Goal: Information Seeking & Learning: Learn about a topic

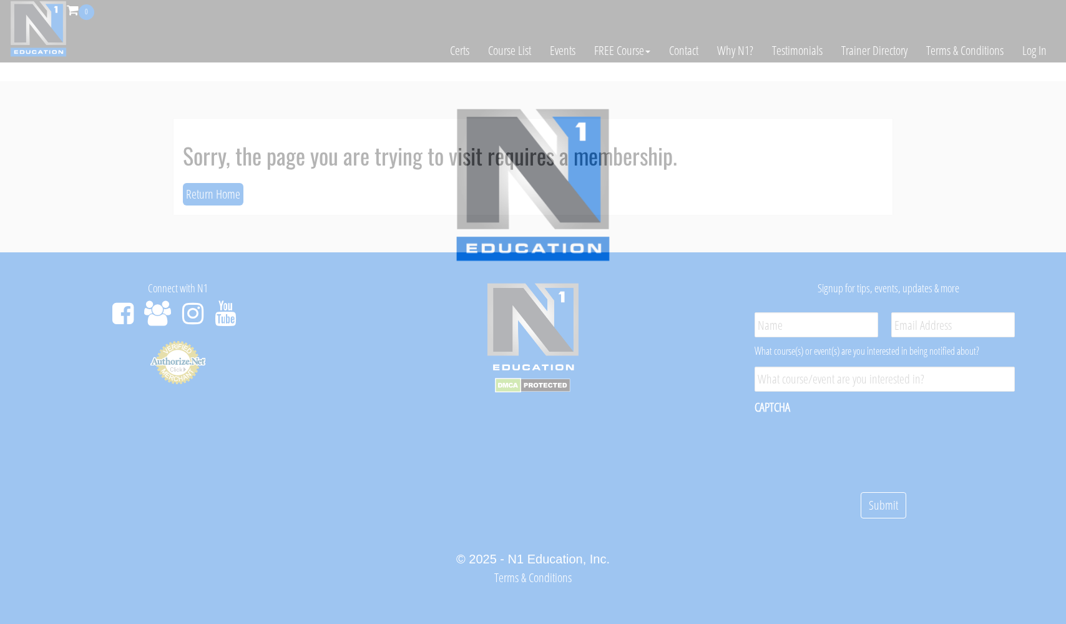
scroll to position [7, 0]
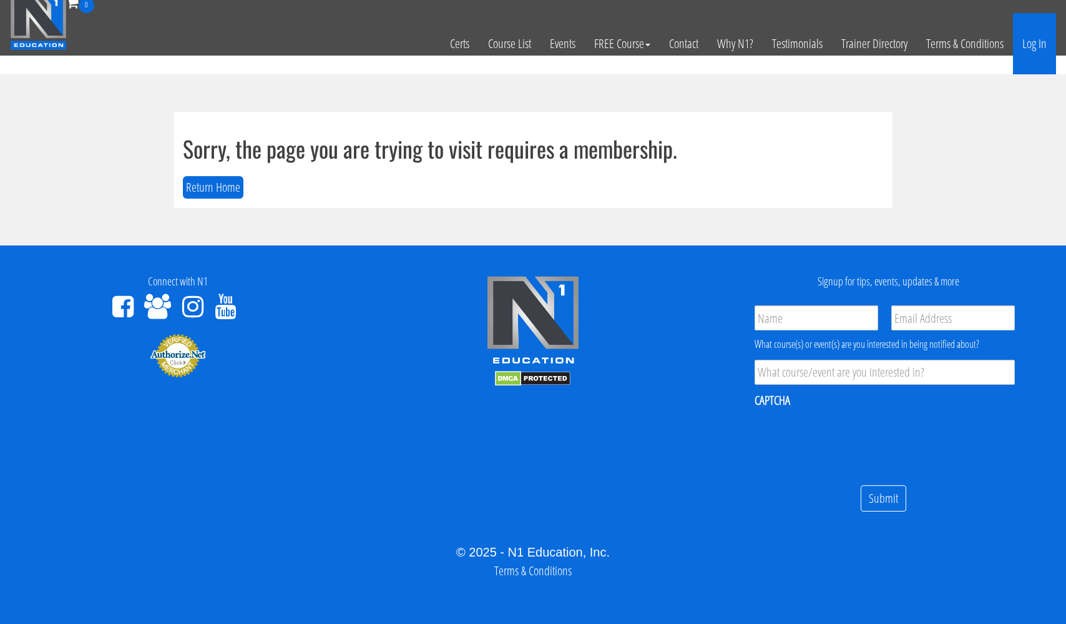
click at [1028, 42] on link "Log In" at bounding box center [1034, 43] width 43 height 61
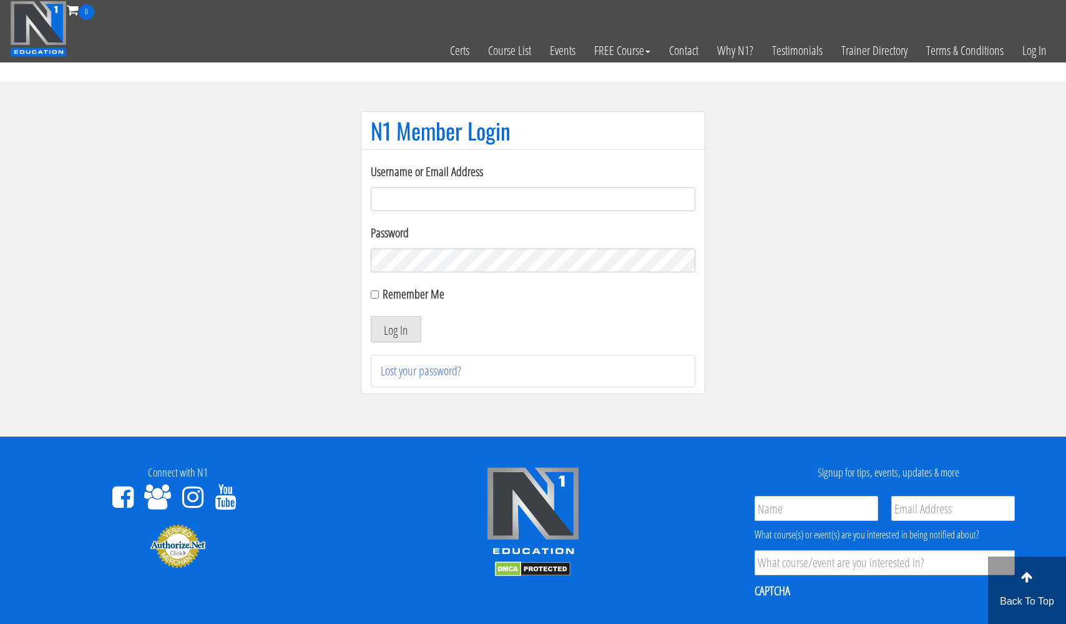
type input "[EMAIL_ADDRESS][DOMAIN_NAME]"
click at [396, 329] on button "Log In" at bounding box center [396, 329] width 51 height 26
click at [388, 328] on button "Log In" at bounding box center [396, 329] width 51 height 26
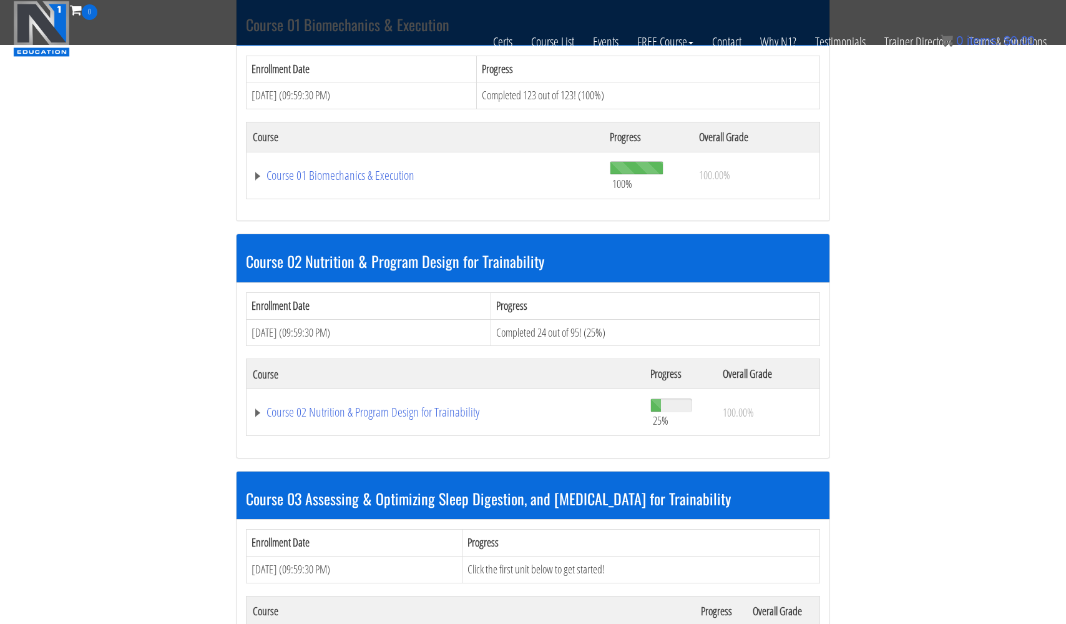
scroll to position [629, 0]
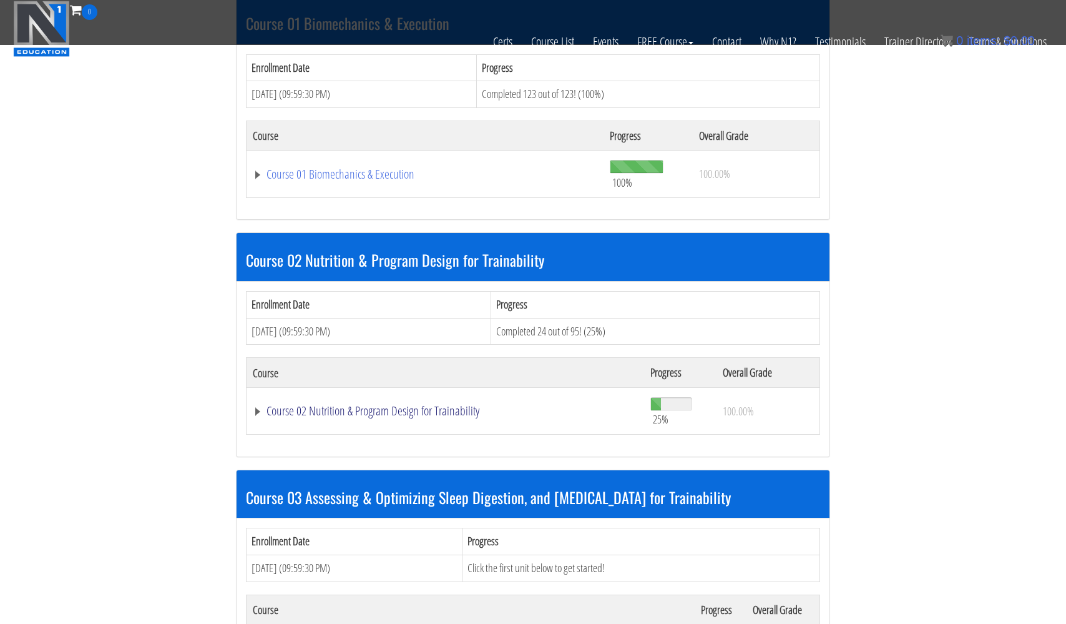
click at [431, 405] on link "Course 02 Nutrition & Program Design for Trainability" at bounding box center [445, 410] width 385 height 12
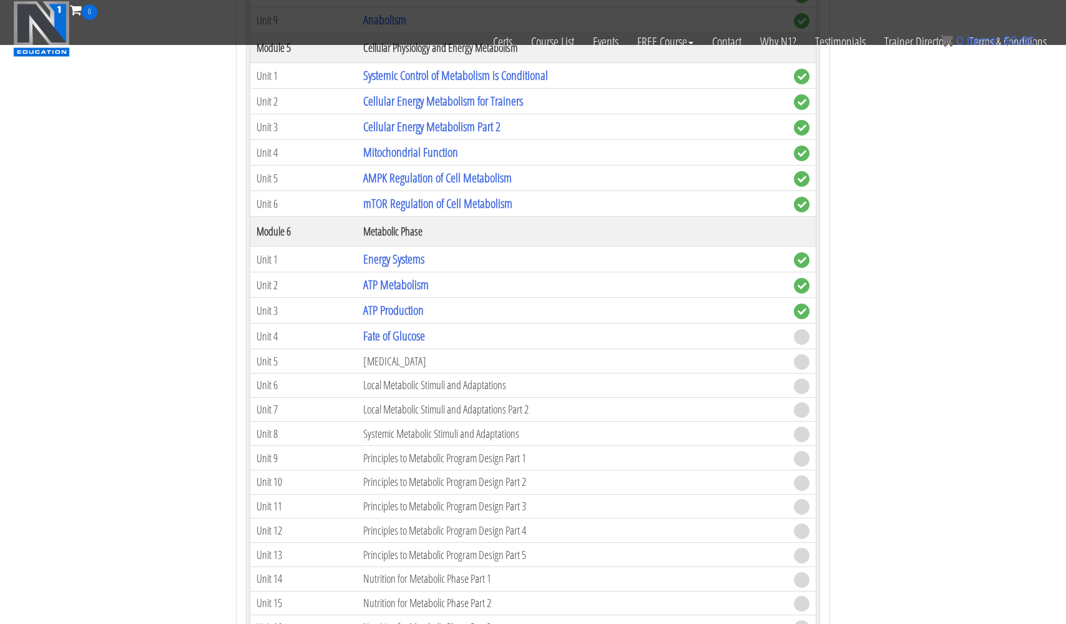
scroll to position [1545, 0]
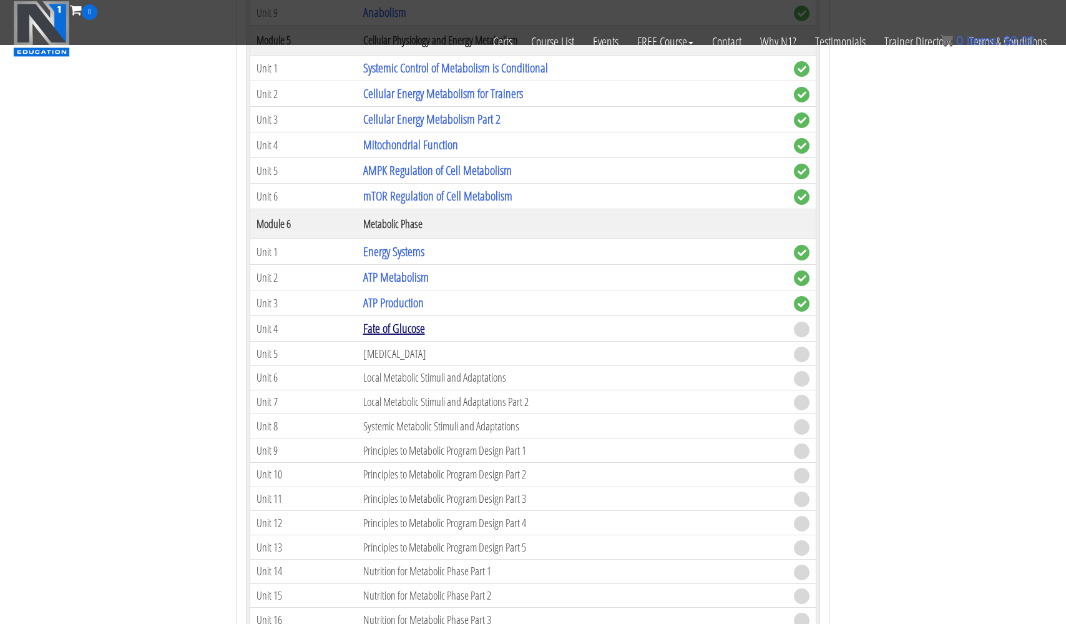
click at [391, 325] on link "Fate of Glucose" at bounding box center [394, 328] width 62 height 17
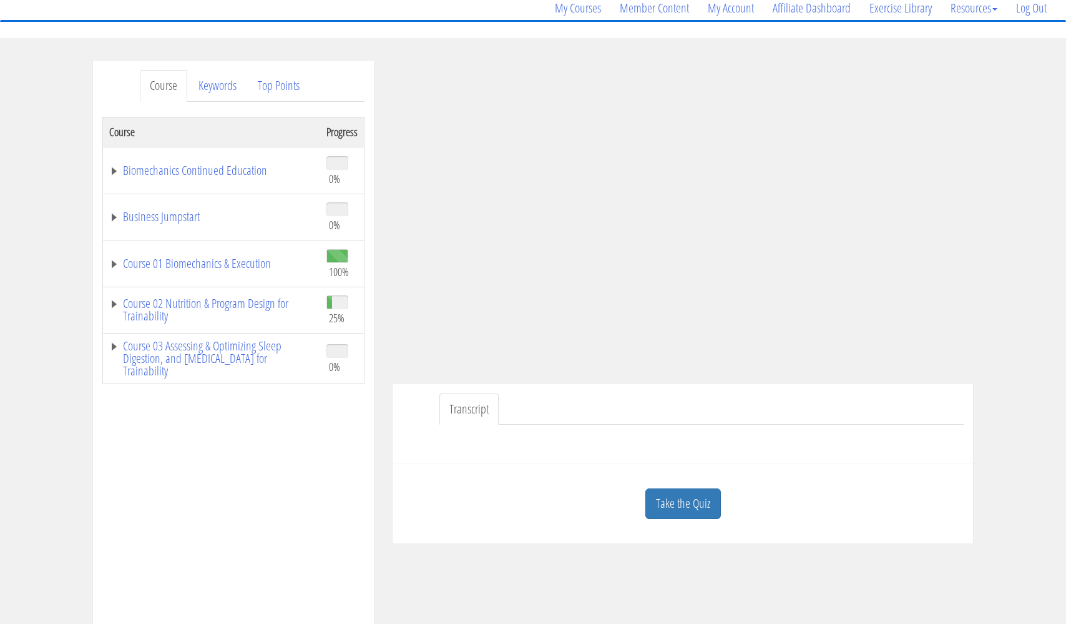
scroll to position [117, 0]
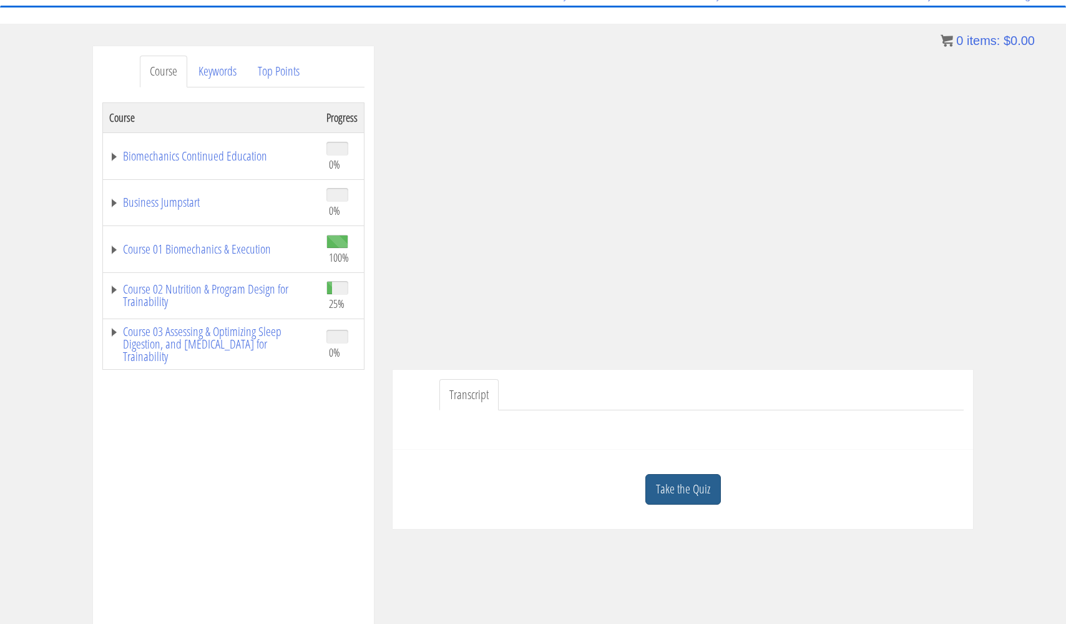
click at [685, 487] on link "Take the Quiz" at bounding box center [683, 489] width 76 height 31
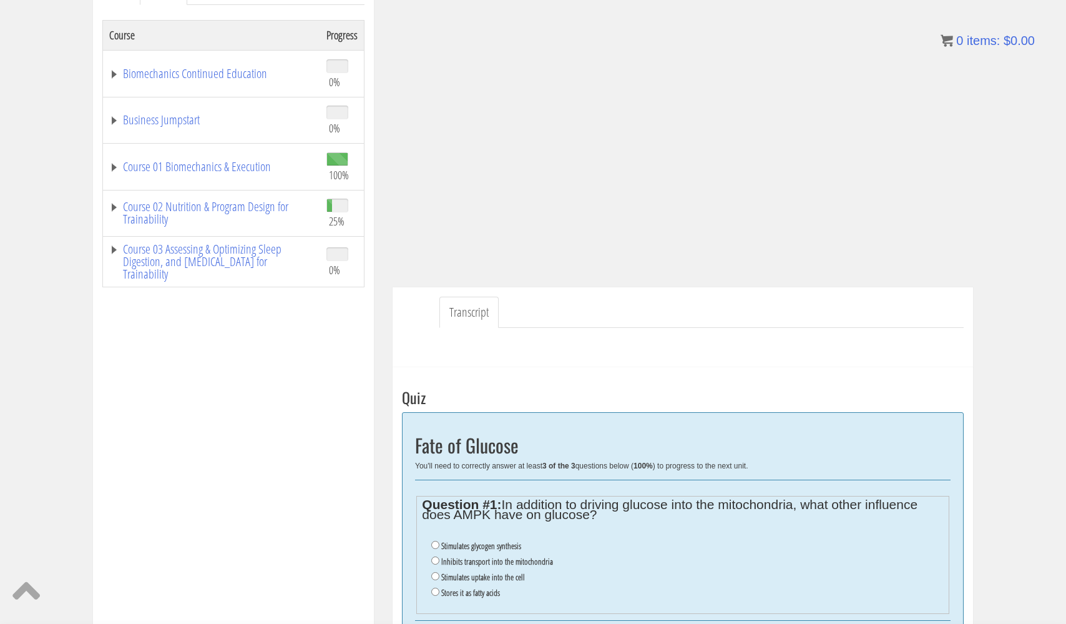
scroll to position [200, 0]
click at [434, 572] on input "Stimulates uptake into the cell" at bounding box center [435, 575] width 8 height 8
radio input "true"
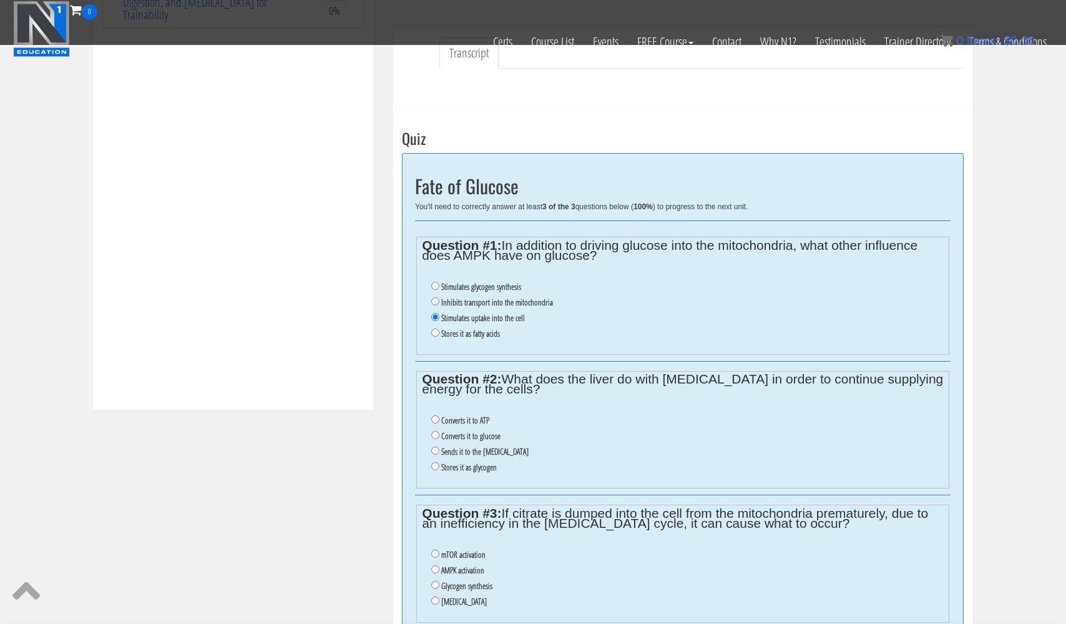
scroll to position [380, 0]
click at [434, 431] on input "Converts it to glucose" at bounding box center [435, 435] width 8 height 8
radio input "true"
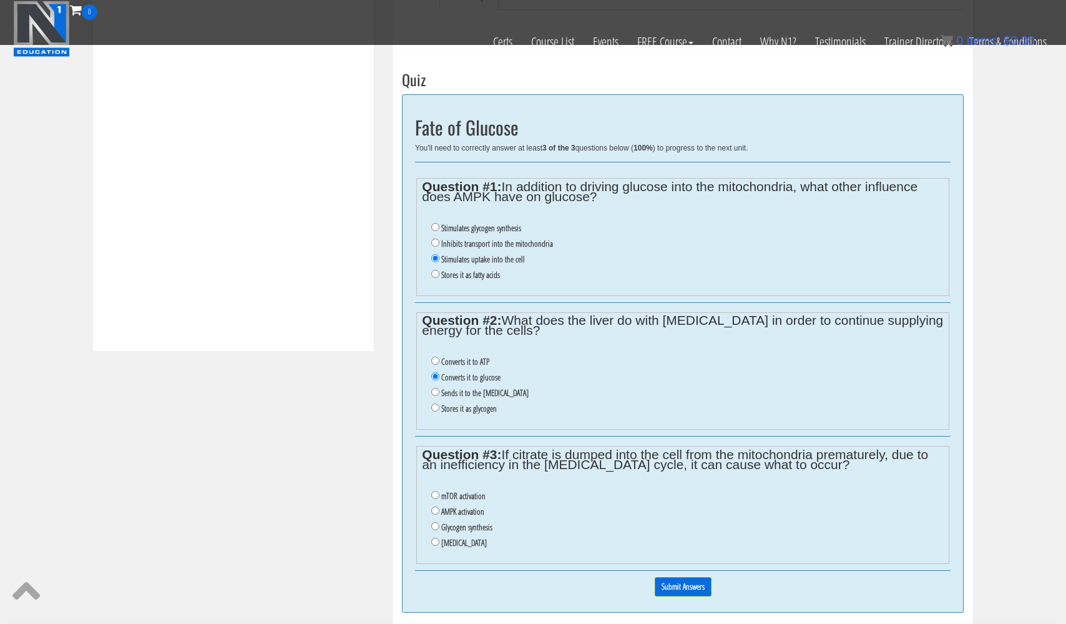
scroll to position [443, 0]
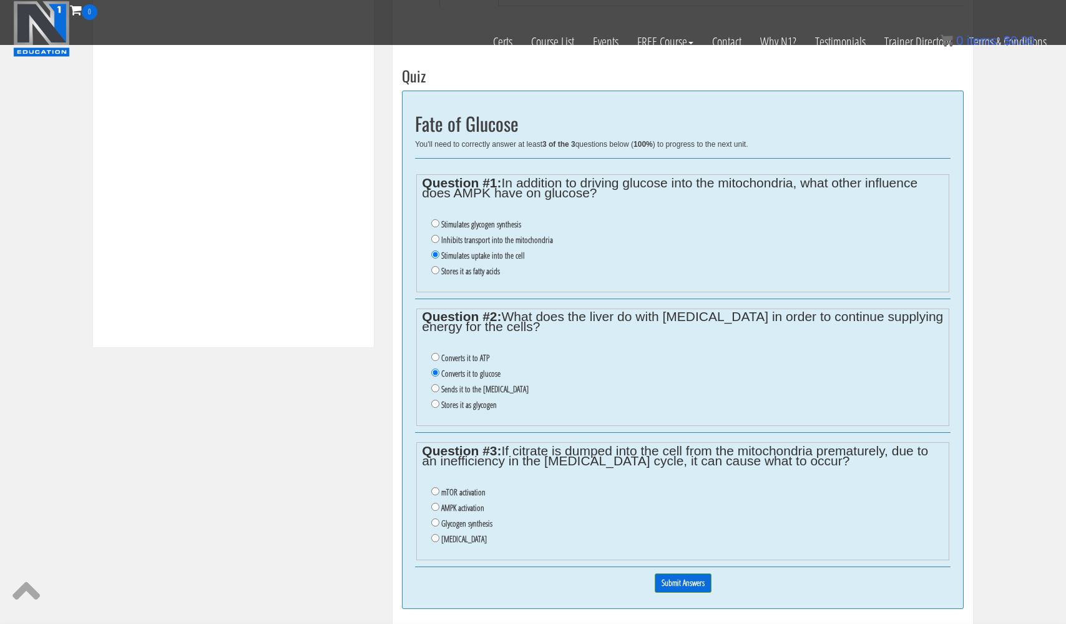
click at [436, 534] on input "Insulin resistance" at bounding box center [435, 538] width 8 height 8
radio input "true"
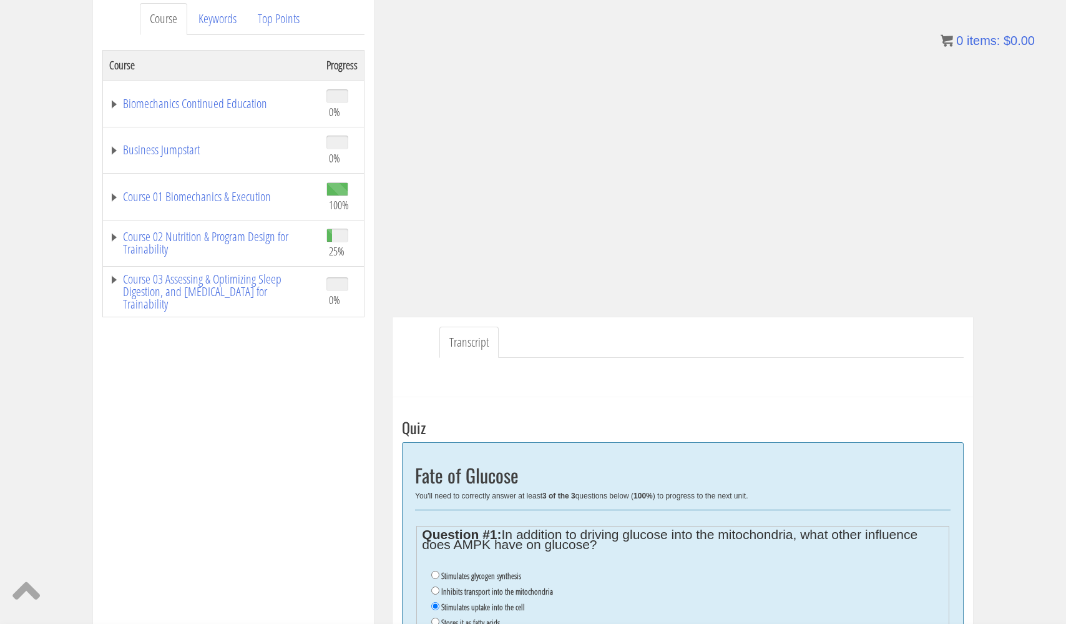
scroll to position [153, 0]
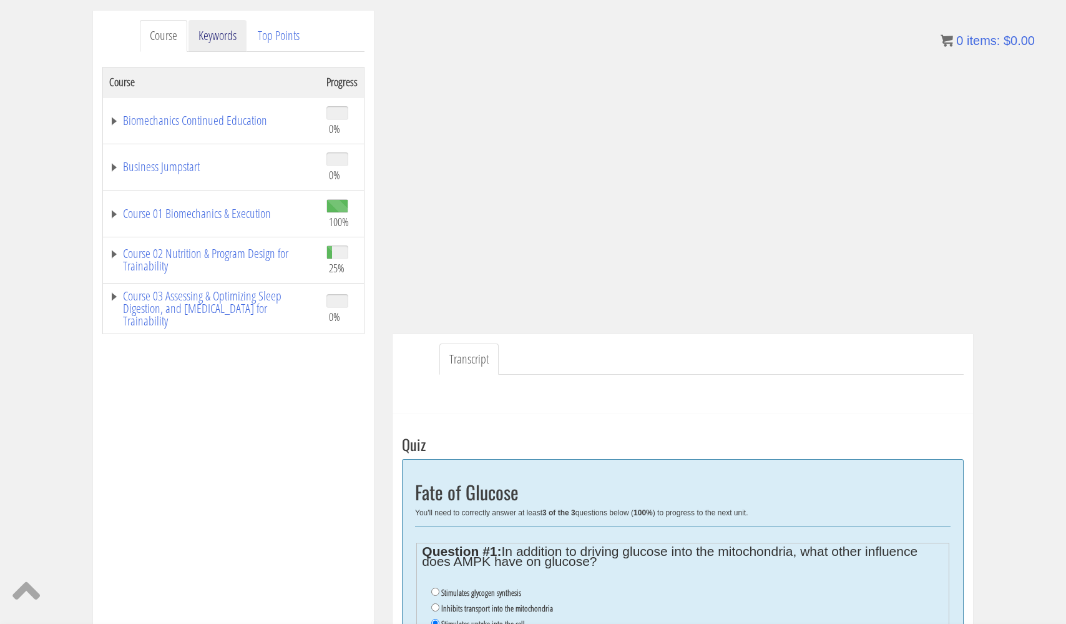
click at [227, 32] on link "Keywords" at bounding box center [218, 36] width 58 height 32
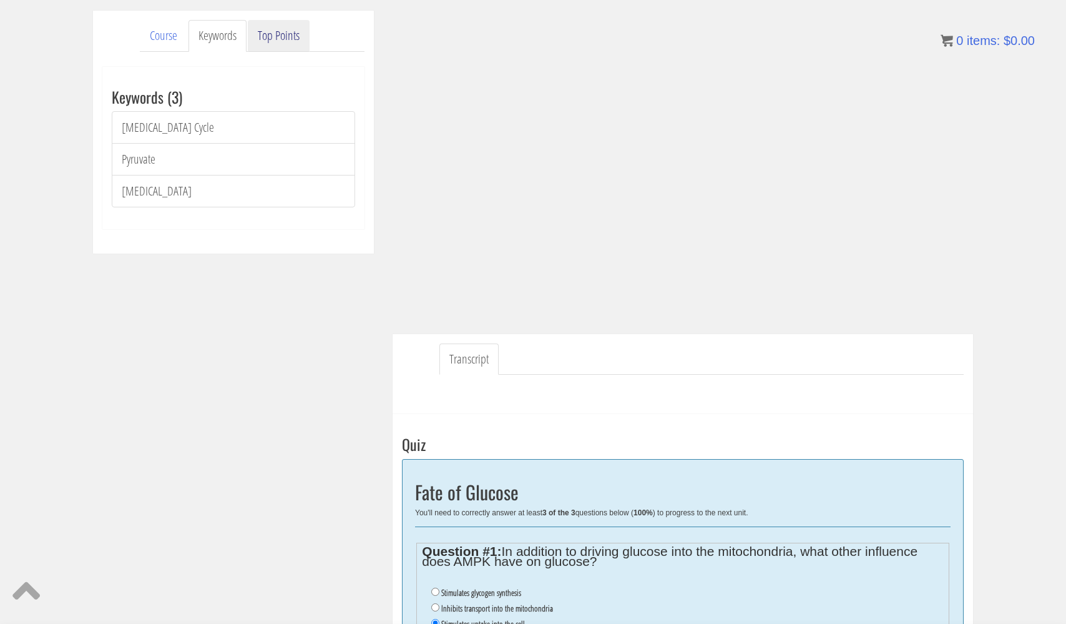
click at [278, 31] on link "Top Points" at bounding box center [279, 36] width 62 height 32
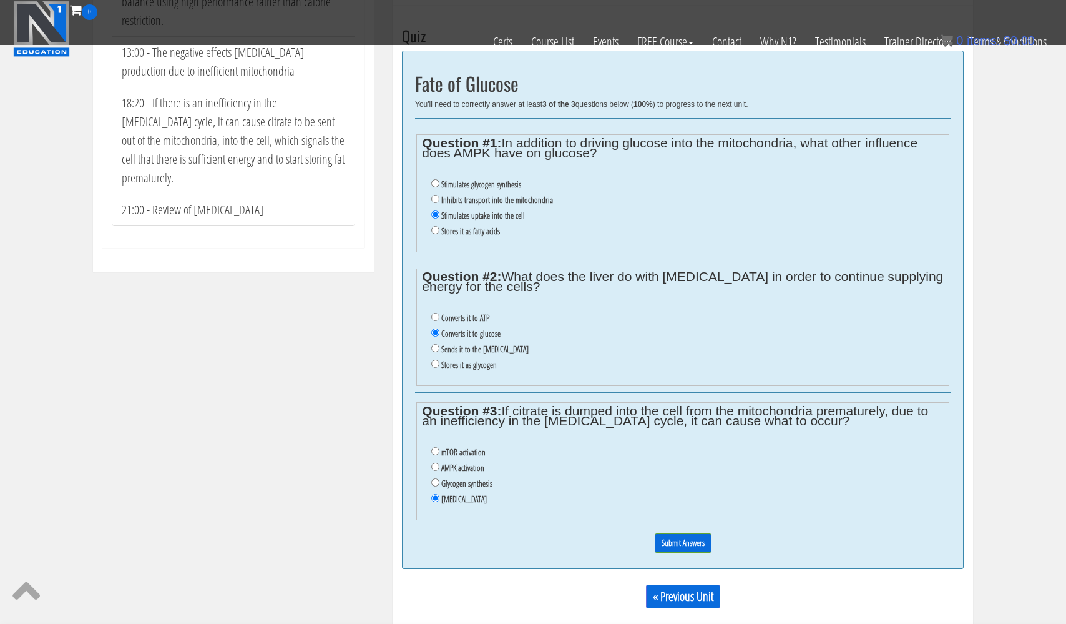
scroll to position [484, 0]
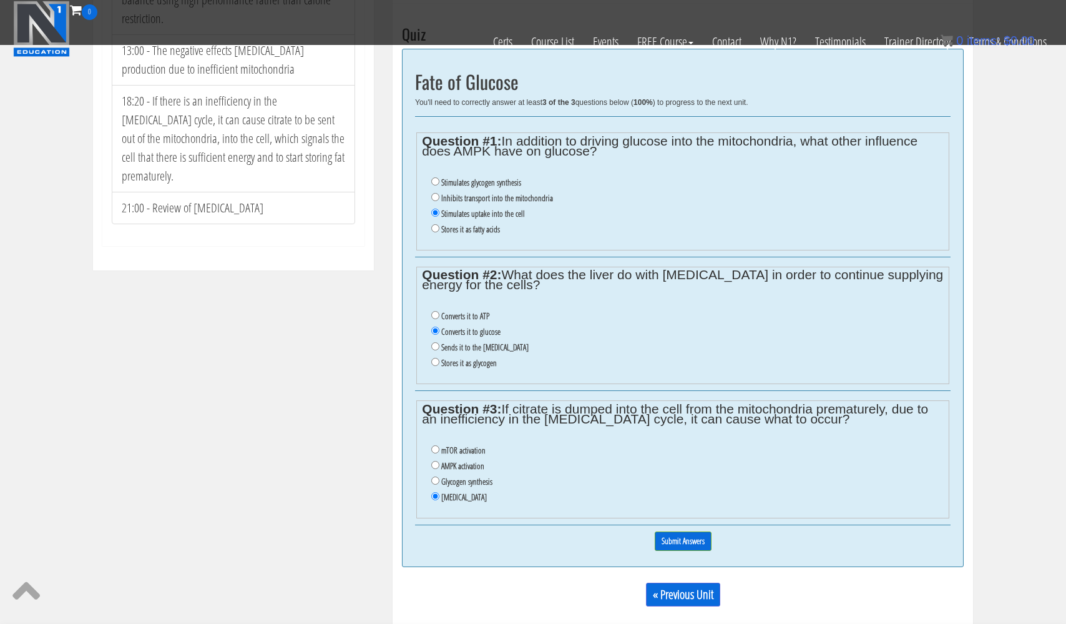
click at [434, 476] on input "Glycogen synthesis" at bounding box center [435, 480] width 8 height 8
radio input "true"
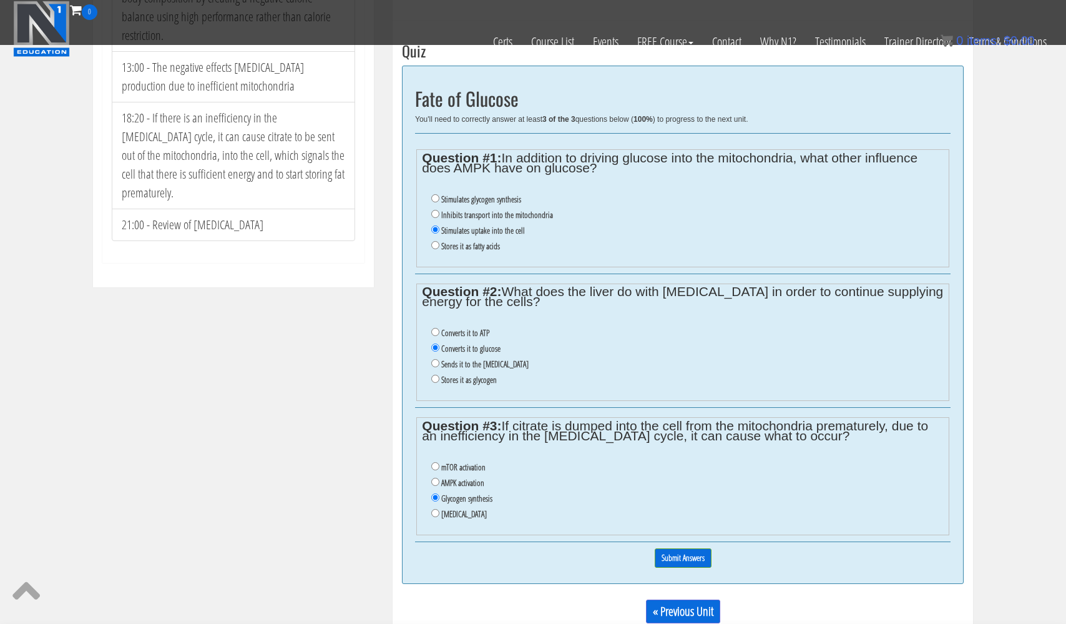
scroll to position [469, 0]
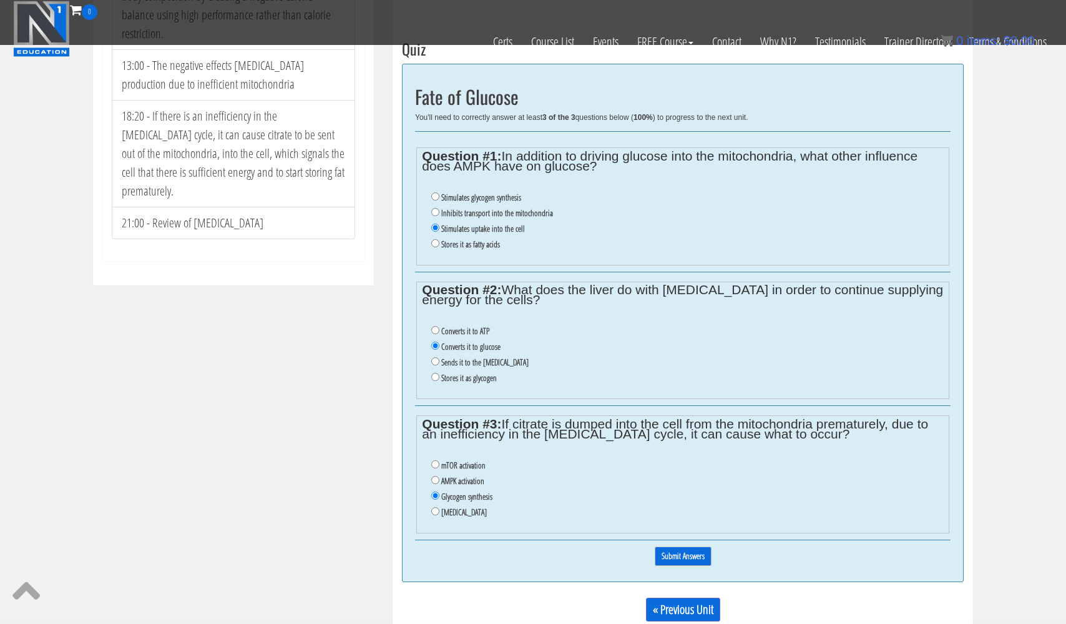
click at [667, 546] on input "Submit Answers" at bounding box center [683, 555] width 57 height 19
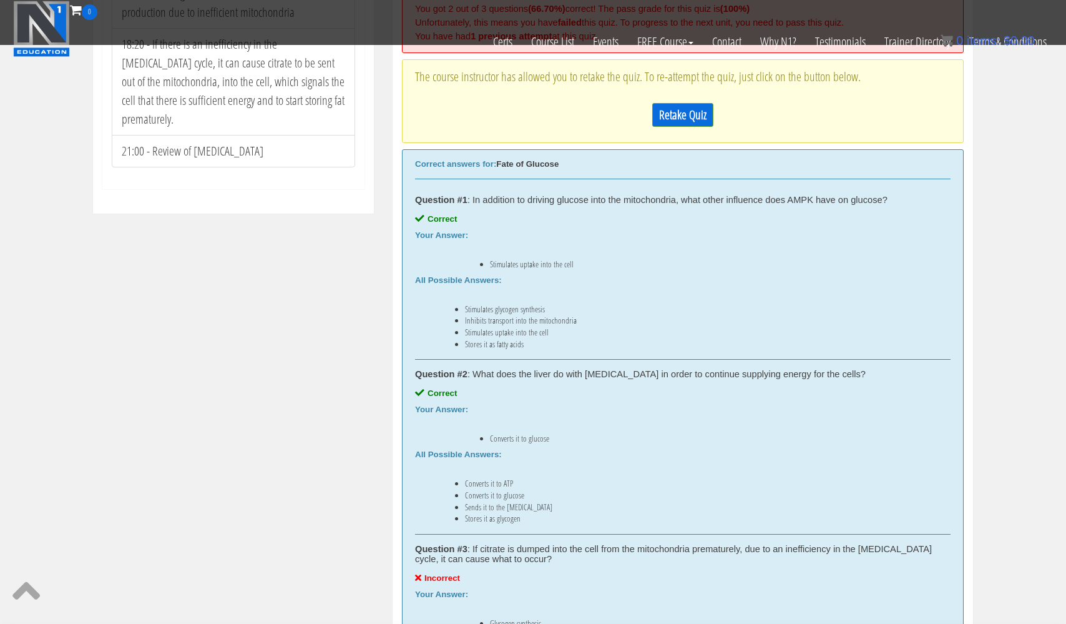
scroll to position [536, 0]
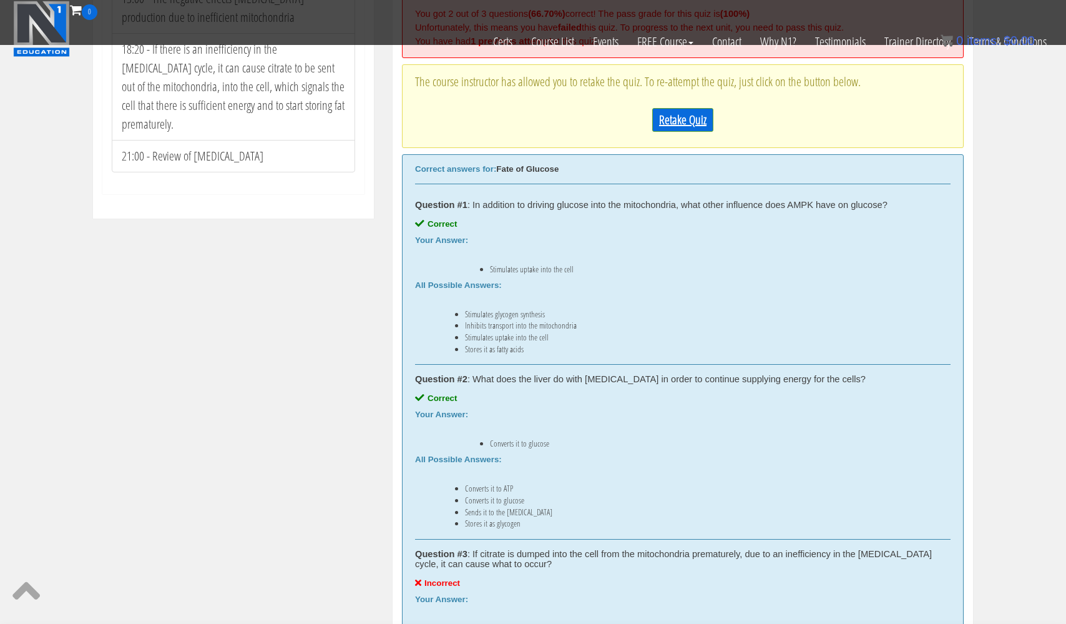
click at [685, 122] on link "Retake Quiz" at bounding box center [682, 120] width 61 height 24
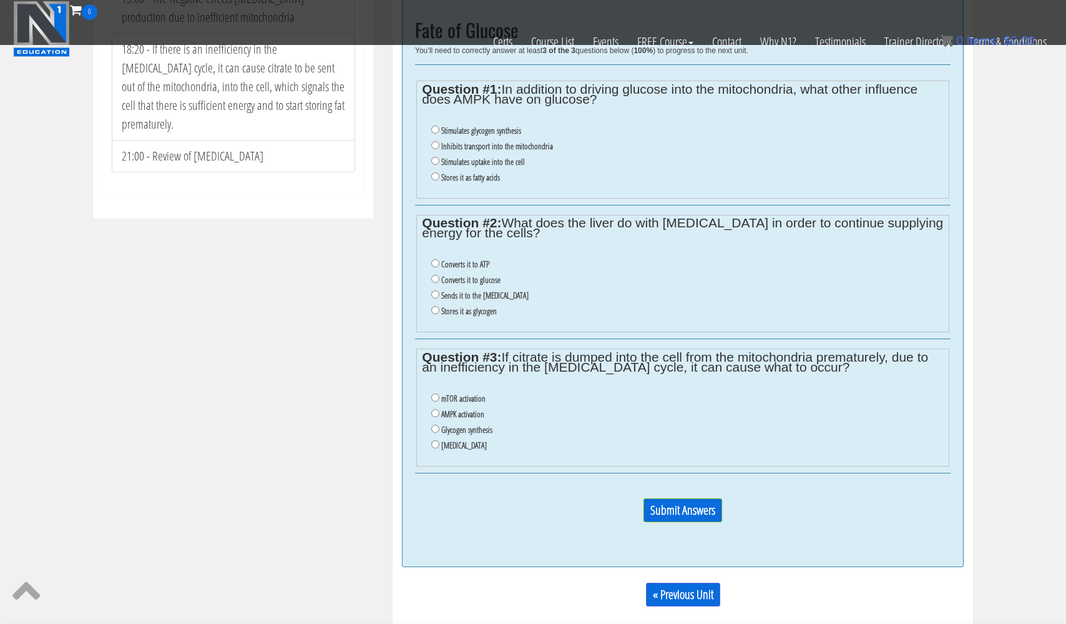
click at [437, 157] on input "Stimulates uptake into the cell" at bounding box center [435, 161] width 8 height 8
radio input "true"
click at [434, 275] on input "Converts it to glucose" at bounding box center [435, 279] width 8 height 8
radio input "true"
click at [436, 440] on input "Insulin resistance" at bounding box center [435, 444] width 8 height 8
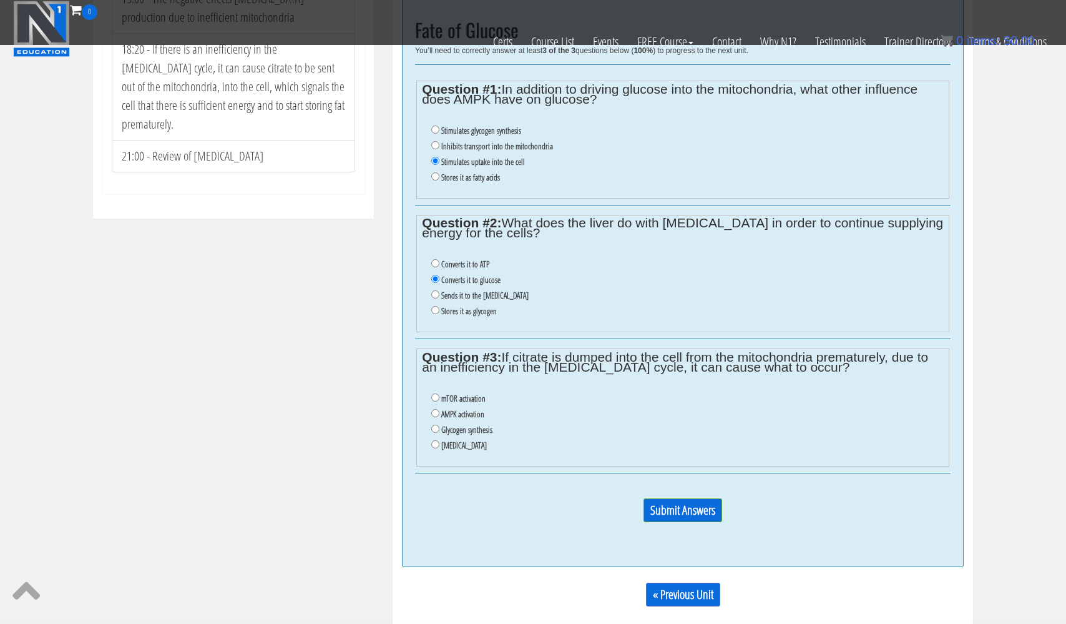
radio input "true"
click at [677, 498] on input "Submit Answers" at bounding box center [683, 510] width 79 height 24
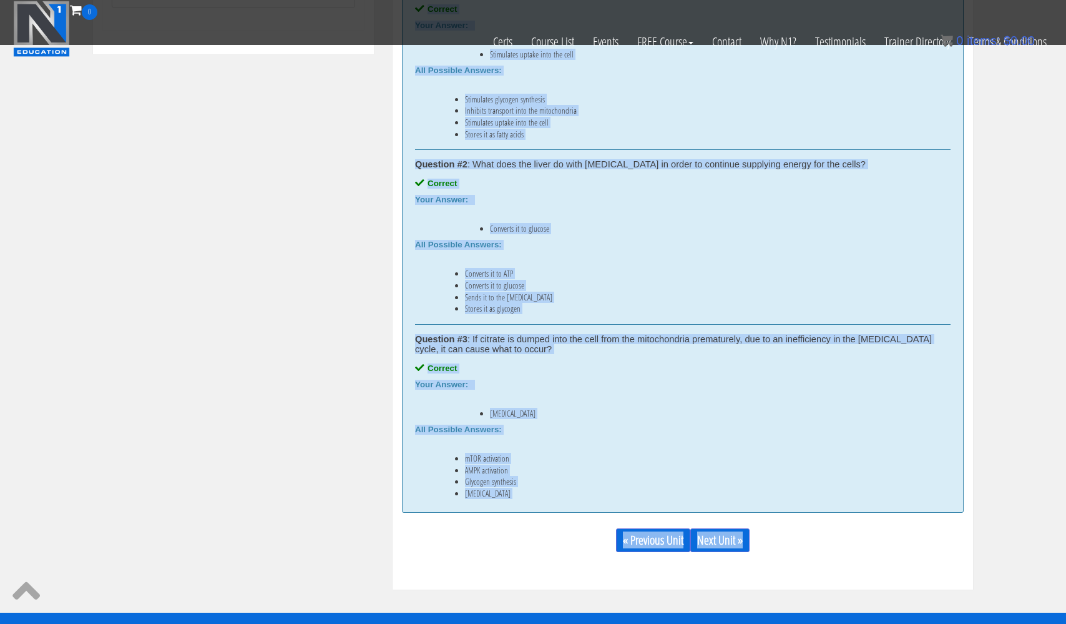
scroll to position [718, 0]
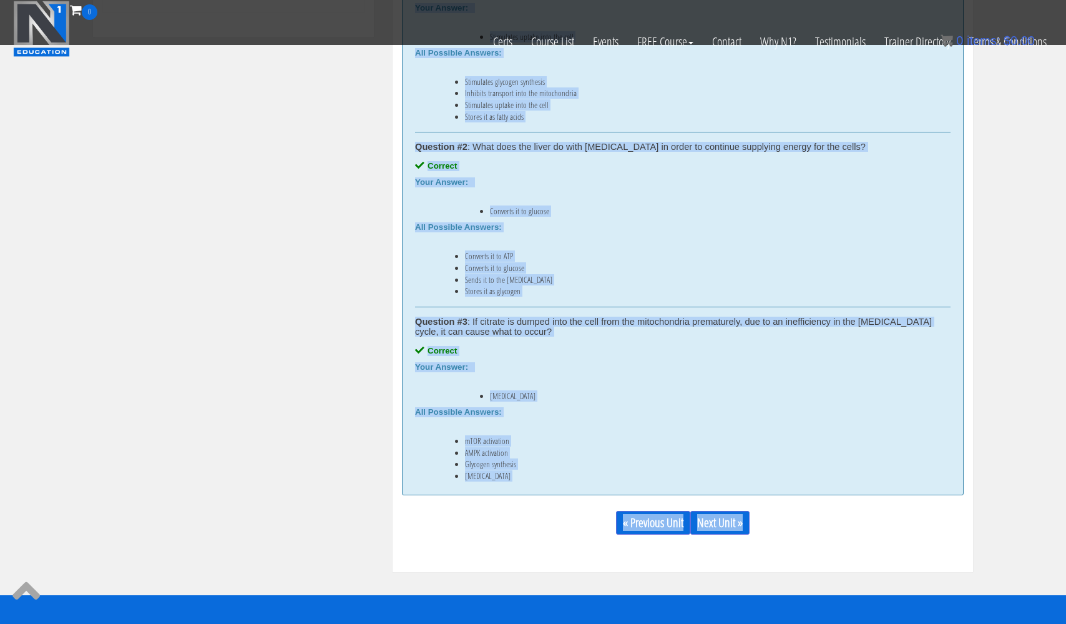
drag, startPoint x: 408, startPoint y: 127, endPoint x: 512, endPoint y: 482, distance: 369.5
click at [512, 482] on div "Correct answers for: Fate of Glucose Question #1 : In addition to driving gluco…" at bounding box center [683, 208] width 562 height 573
copy div "Correct answers for: Fate of Glucose Question #1 : In addition to driving gluco…"
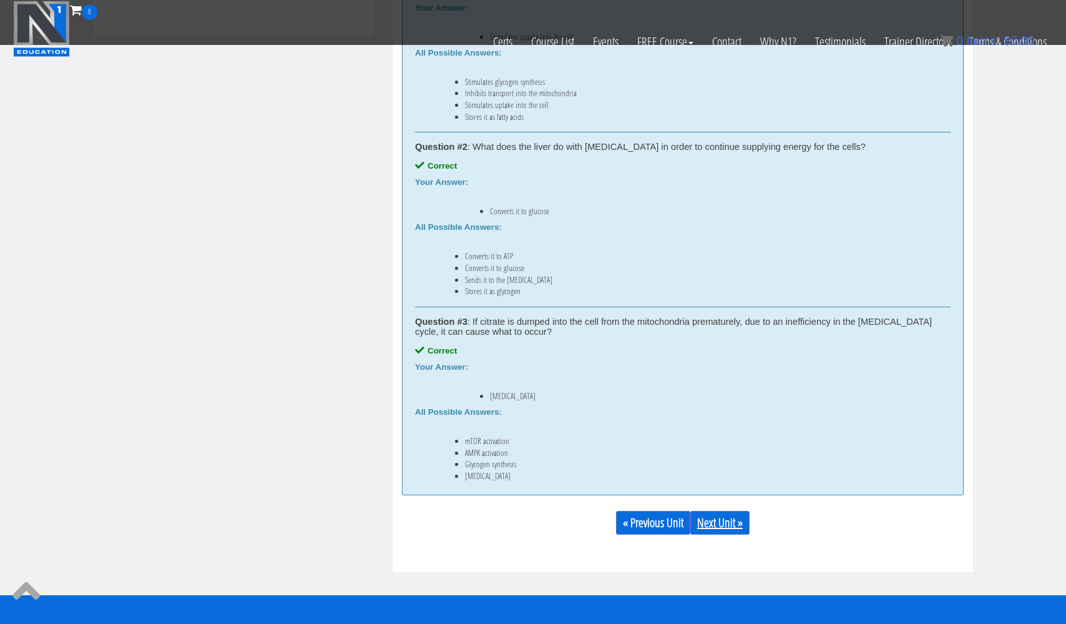
click at [721, 522] on link "Next Unit »" at bounding box center [719, 523] width 59 height 24
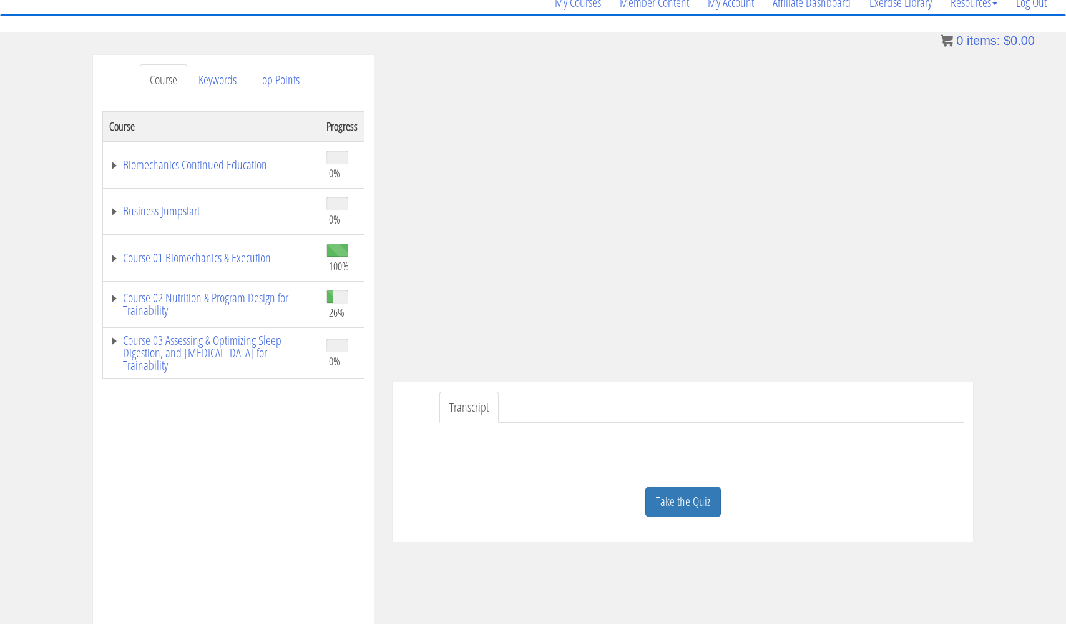
scroll to position [109, 0]
click at [217, 81] on link "Keywords" at bounding box center [218, 80] width 58 height 32
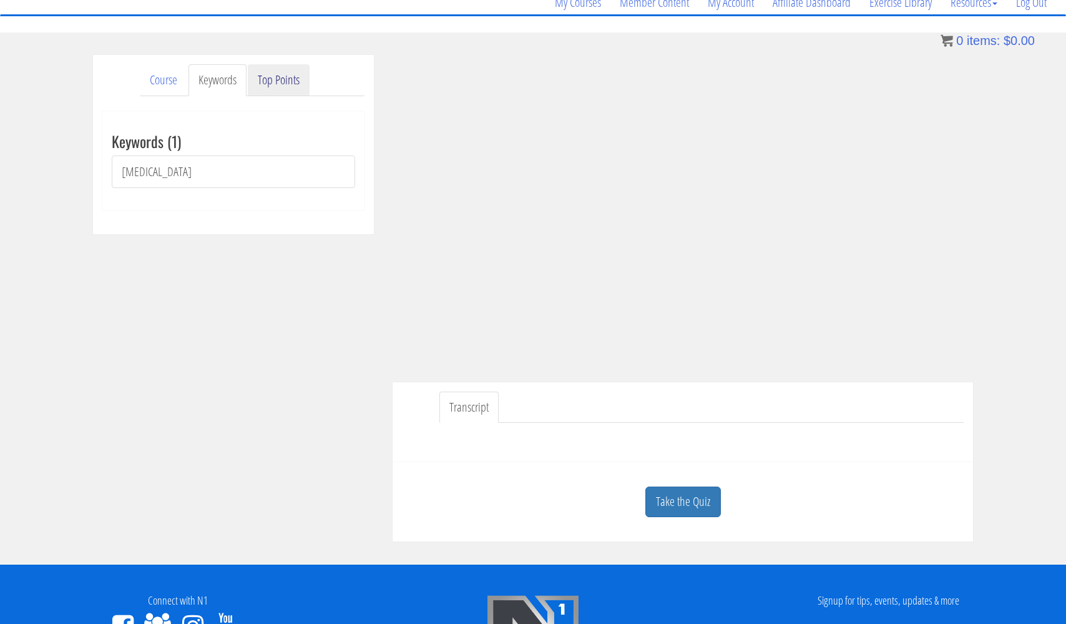
click at [268, 79] on link "Top Points" at bounding box center [279, 80] width 62 height 32
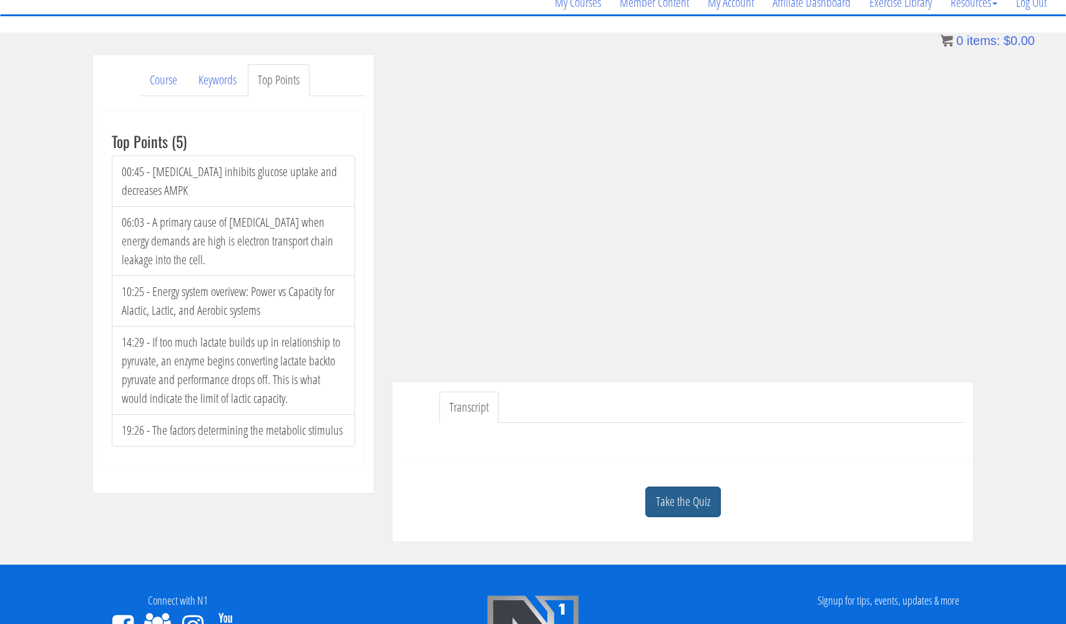
click at [677, 498] on link "Take the Quiz" at bounding box center [683, 501] width 76 height 31
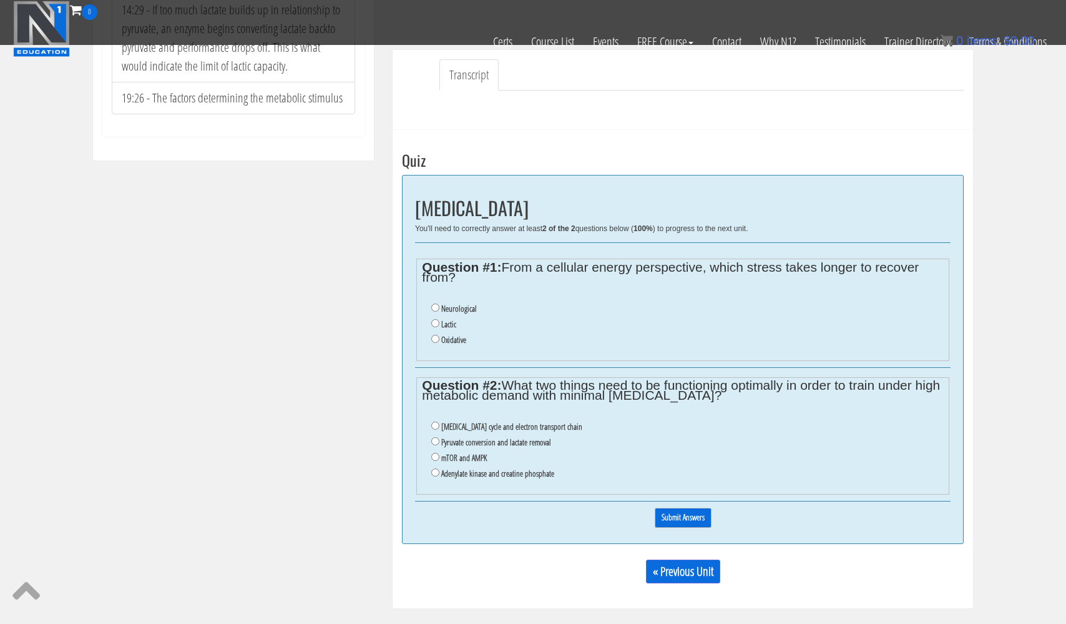
scroll to position [363, 0]
click at [435, 334] on input "Oxidative" at bounding box center [435, 338] width 8 height 8
radio input "true"
click at [436, 421] on input "Citric acid cycle and electron transport chain" at bounding box center [435, 425] width 8 height 8
radio input "true"
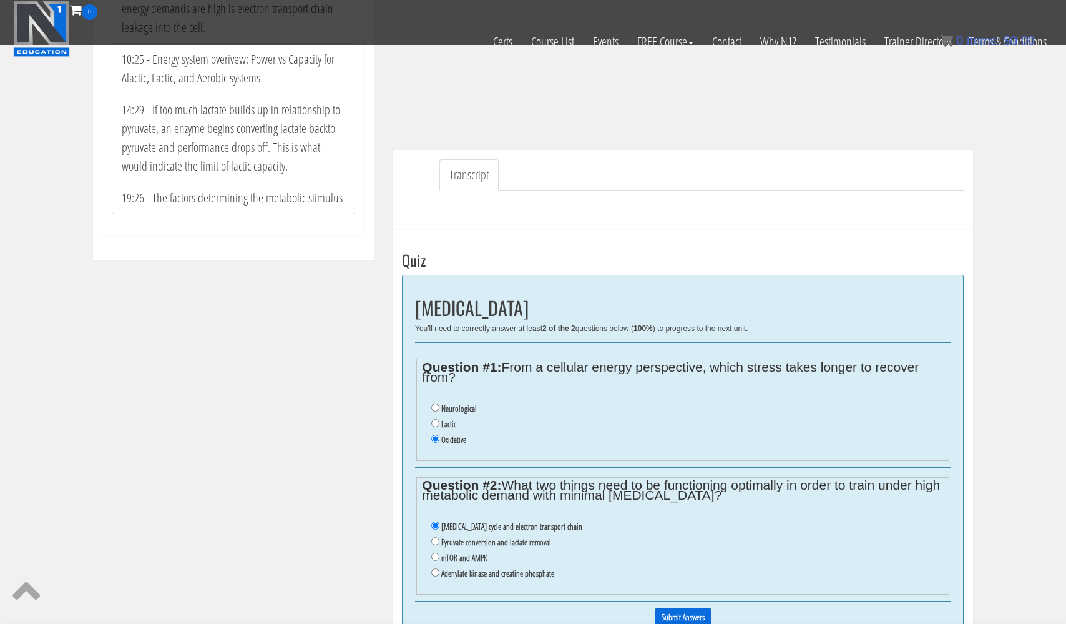
scroll to position [262, 0]
click at [674, 607] on input "Submit Answers" at bounding box center [683, 616] width 57 height 19
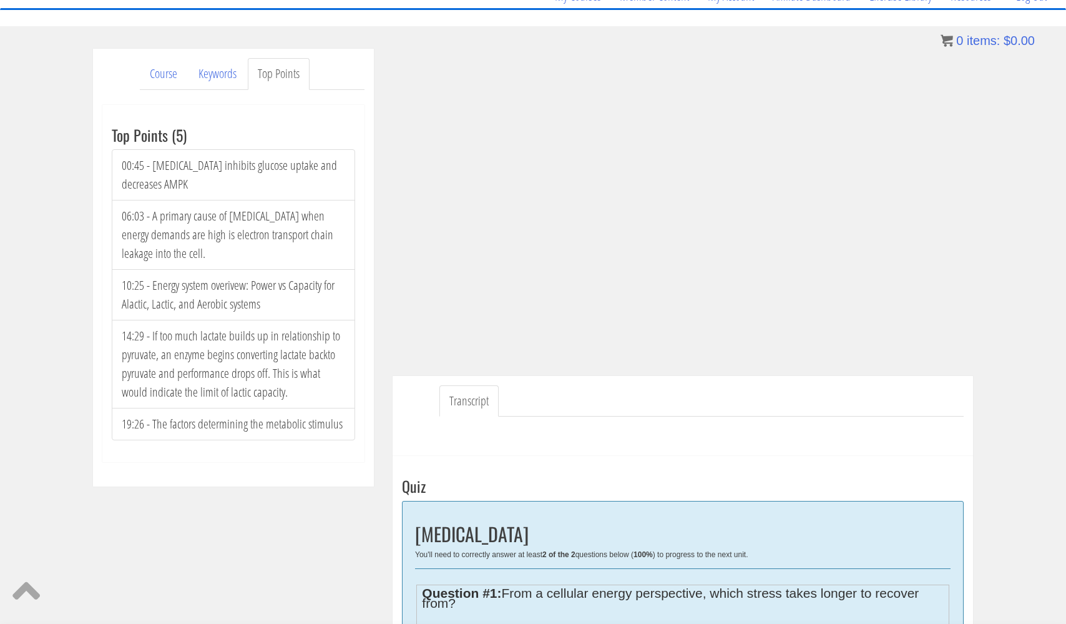
scroll to position [111, 0]
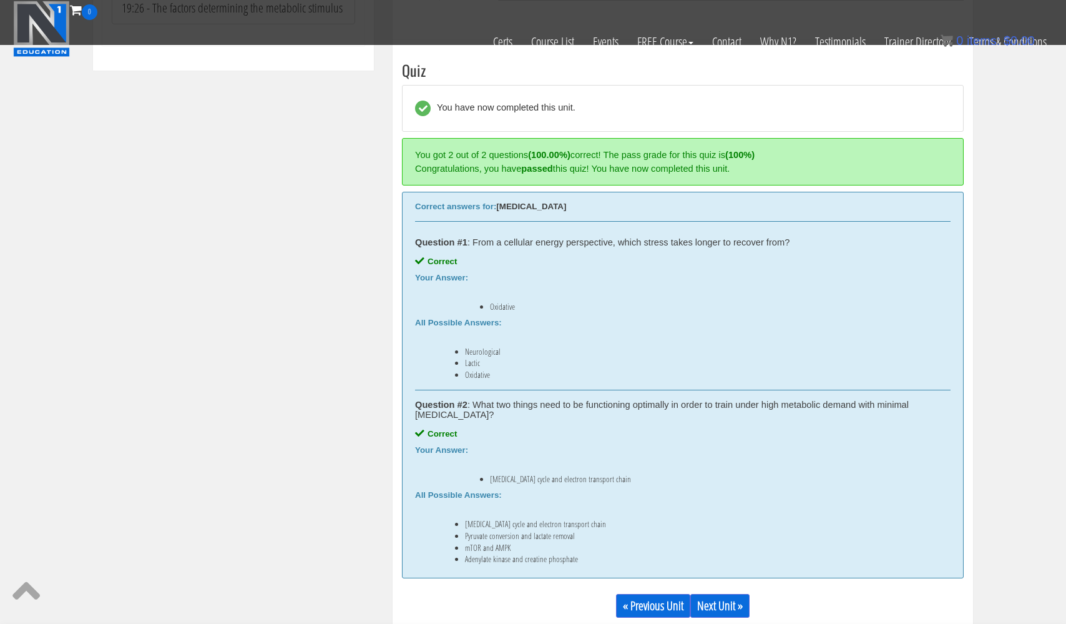
scroll to position [449, 0]
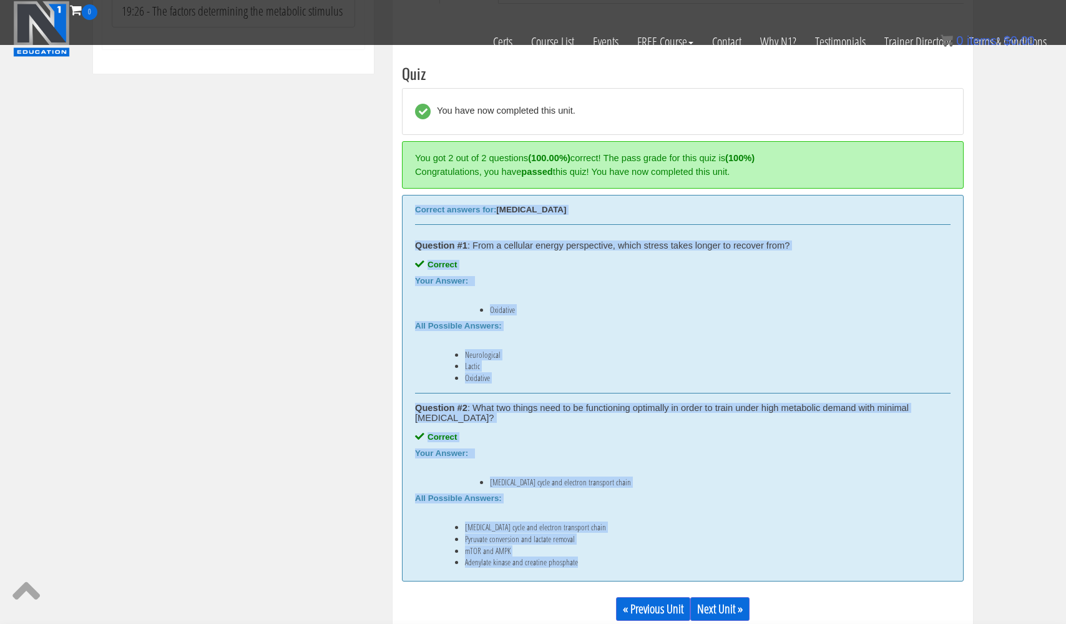
drag, startPoint x: 409, startPoint y: 210, endPoint x: 576, endPoint y: 571, distance: 397.1
click at [576, 571] on div "Correct answers for: Oxidative Stress Question #1 : From a cellular energy pers…" at bounding box center [683, 388] width 562 height 387
copy div "Correct answers for: Oxidative Stress Question #1 : From a cellular energy pers…"
click at [175, 265] on div "Course Keywords Top Points Course Progress Biomechanics Continued Education 0% …" at bounding box center [533, 147] width 899 height 1022
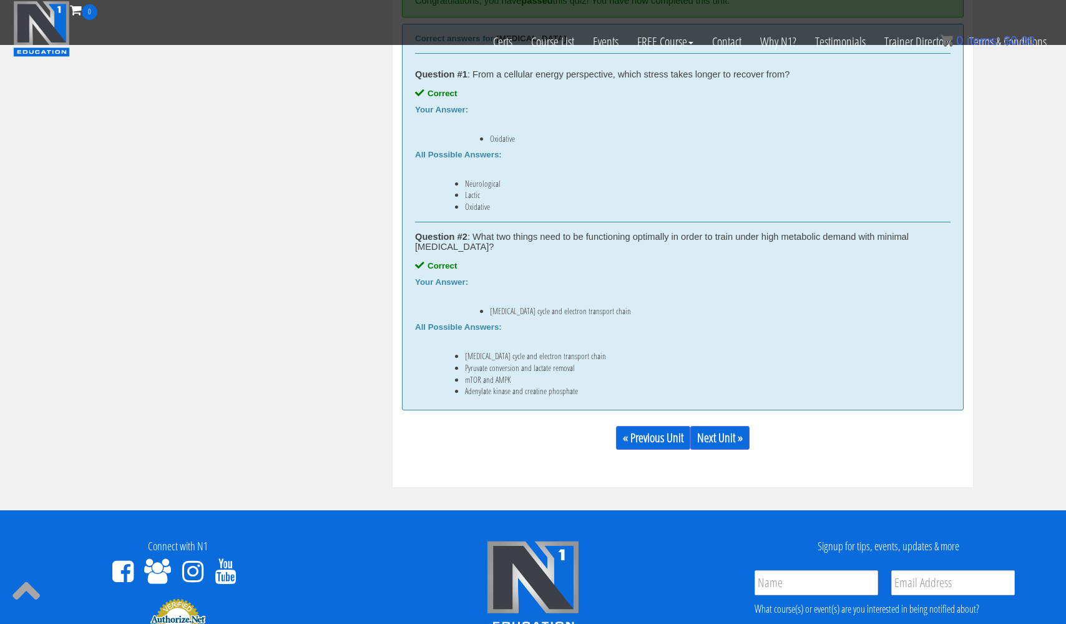
scroll to position [637, 0]
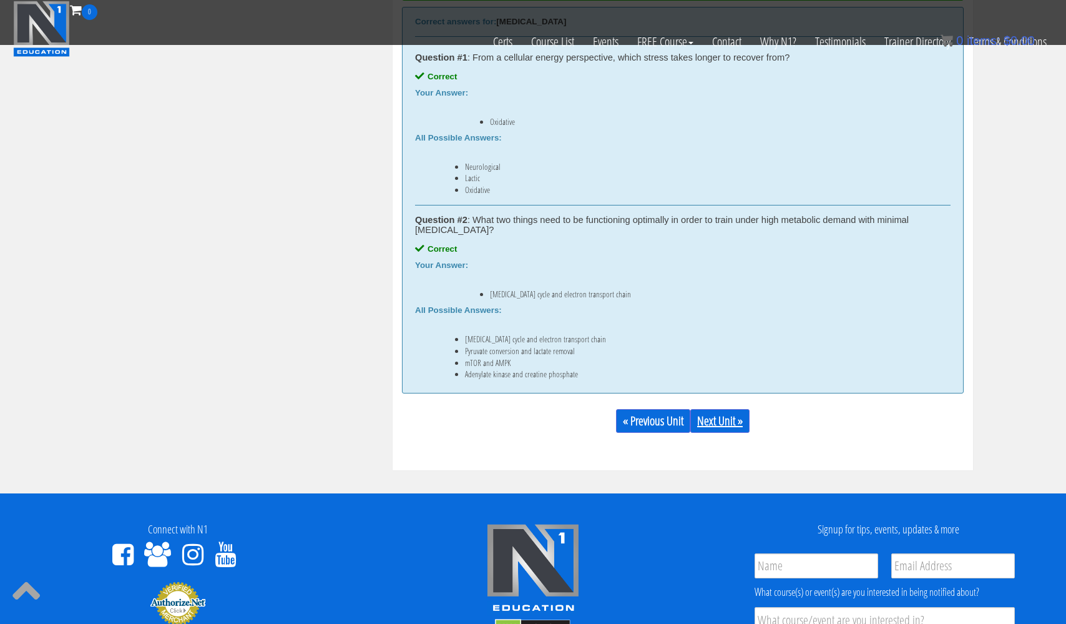
click at [733, 421] on link "Next Unit »" at bounding box center [719, 421] width 59 height 24
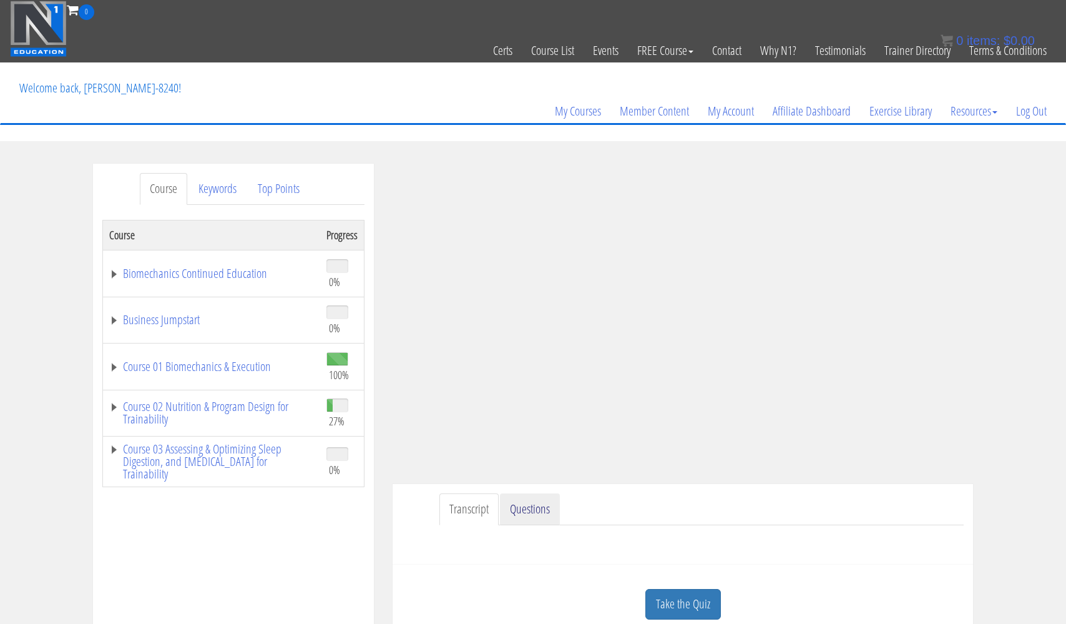
click at [544, 509] on link "Questions" at bounding box center [530, 509] width 60 height 32
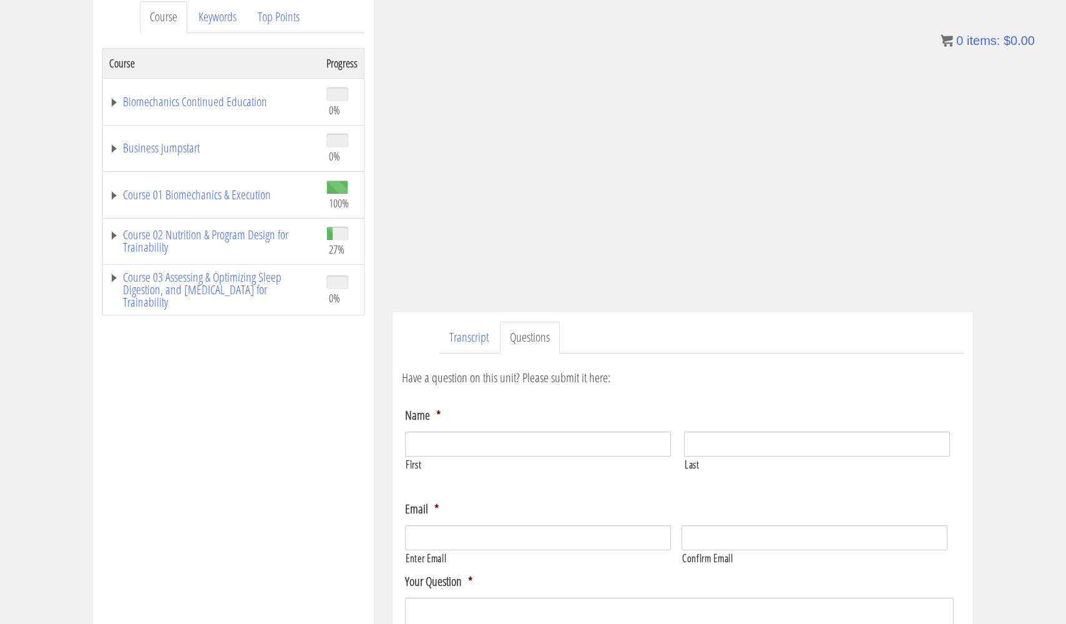
scroll to position [172, 0]
click at [467, 340] on link "Transcript" at bounding box center [468, 337] width 59 height 32
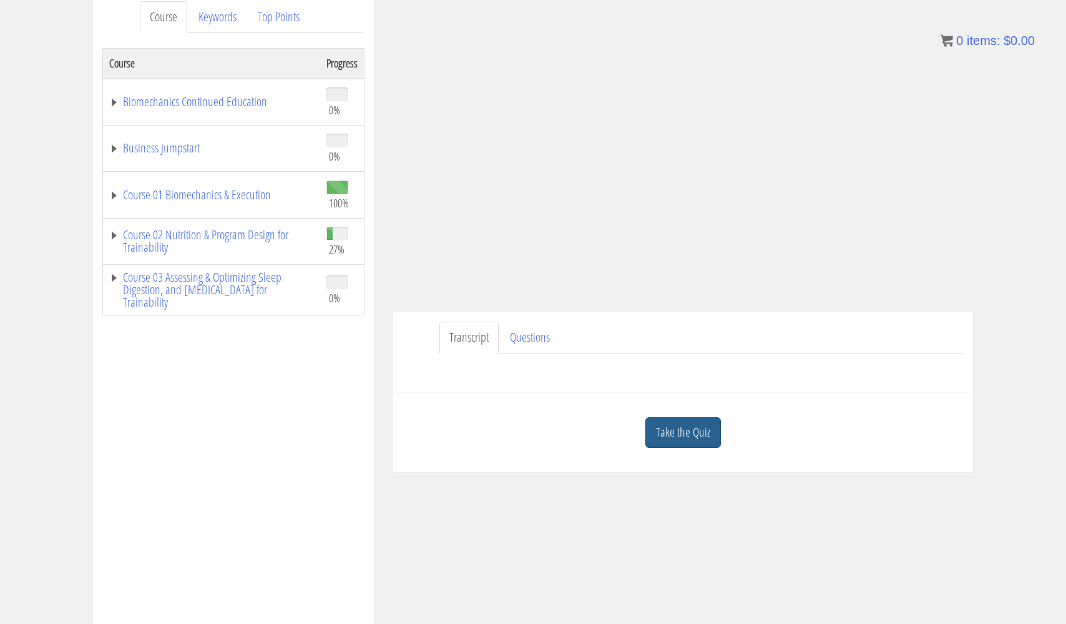
click at [679, 435] on link "Take the Quiz" at bounding box center [683, 432] width 76 height 31
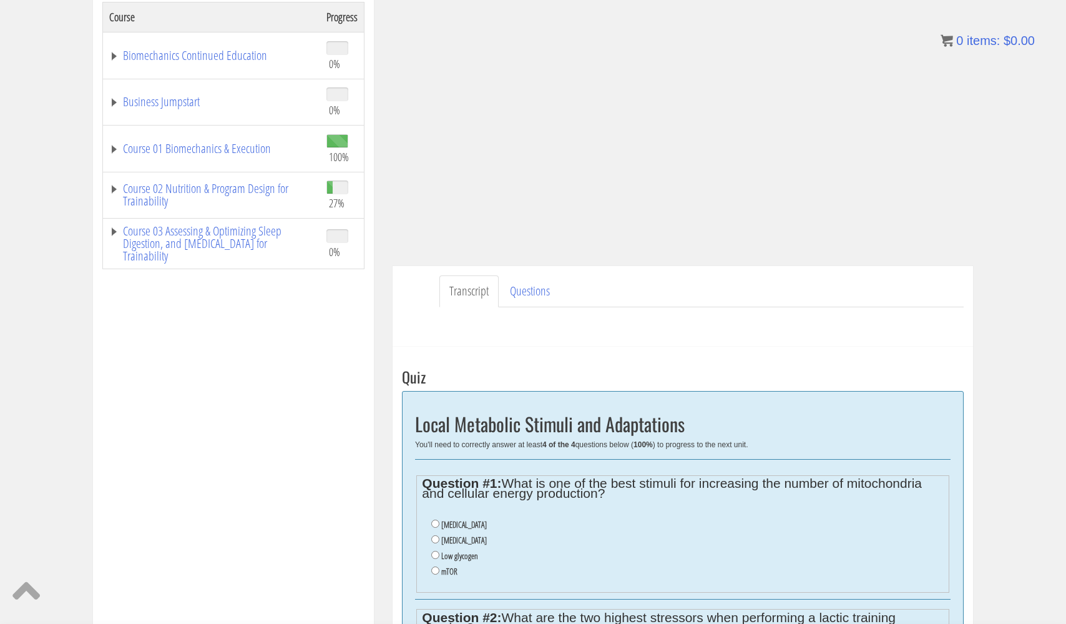
scroll to position [218, 0]
click at [437, 535] on input "[MEDICAL_DATA]" at bounding box center [435, 539] width 8 height 8
radio input "true"
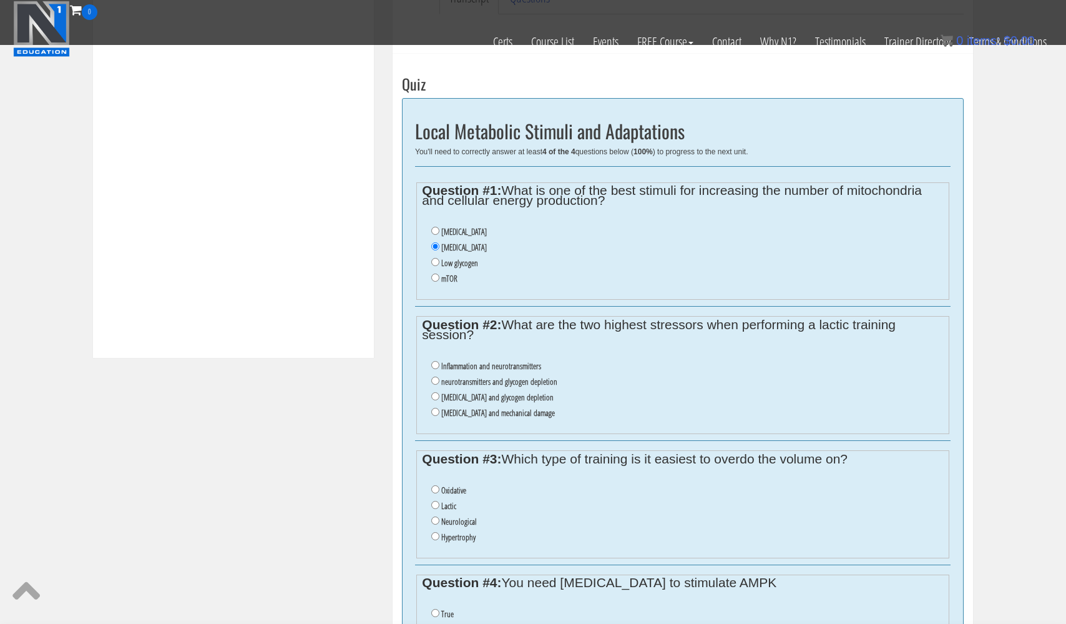
scroll to position [434, 0]
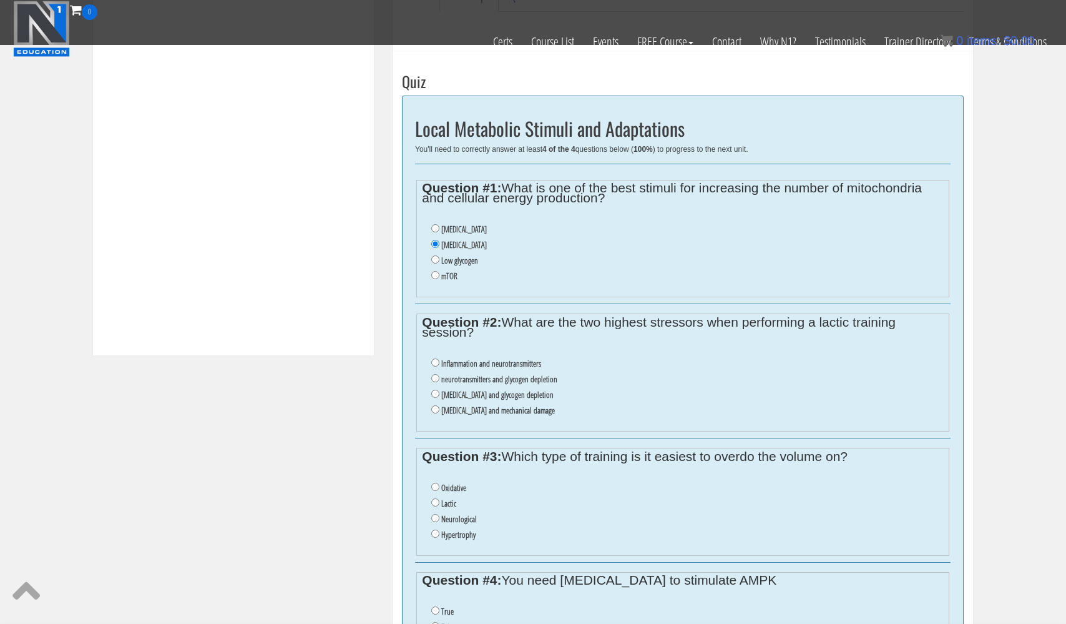
click at [434, 482] on input "Oxidative" at bounding box center [435, 486] width 8 height 8
radio input "true"
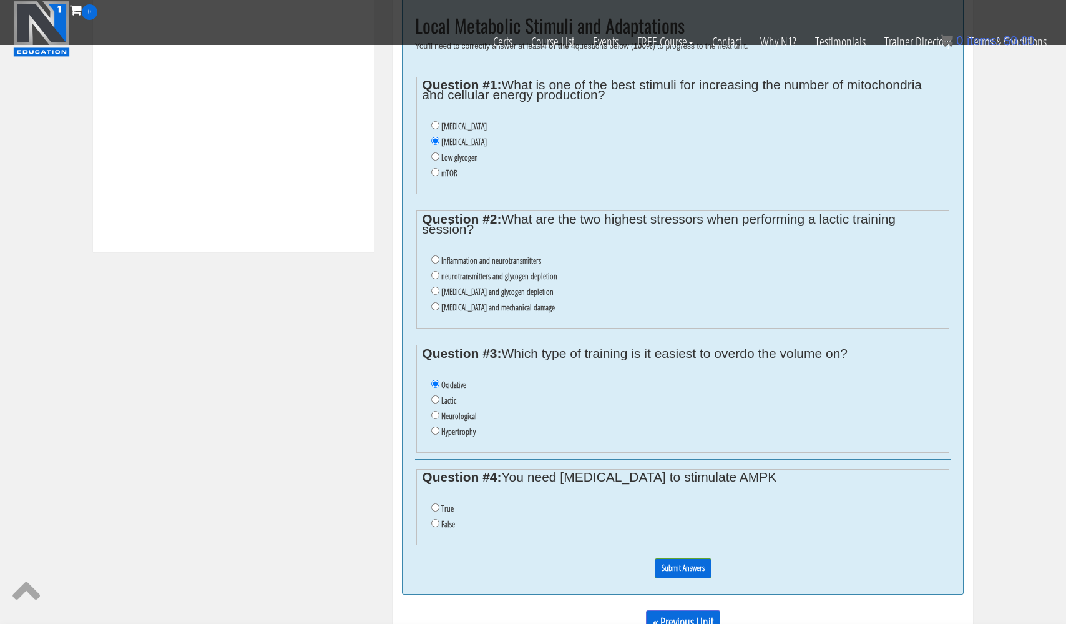
scroll to position [539, 0]
click at [431, 517] on input "False" at bounding box center [435, 521] width 8 height 8
radio input "true"
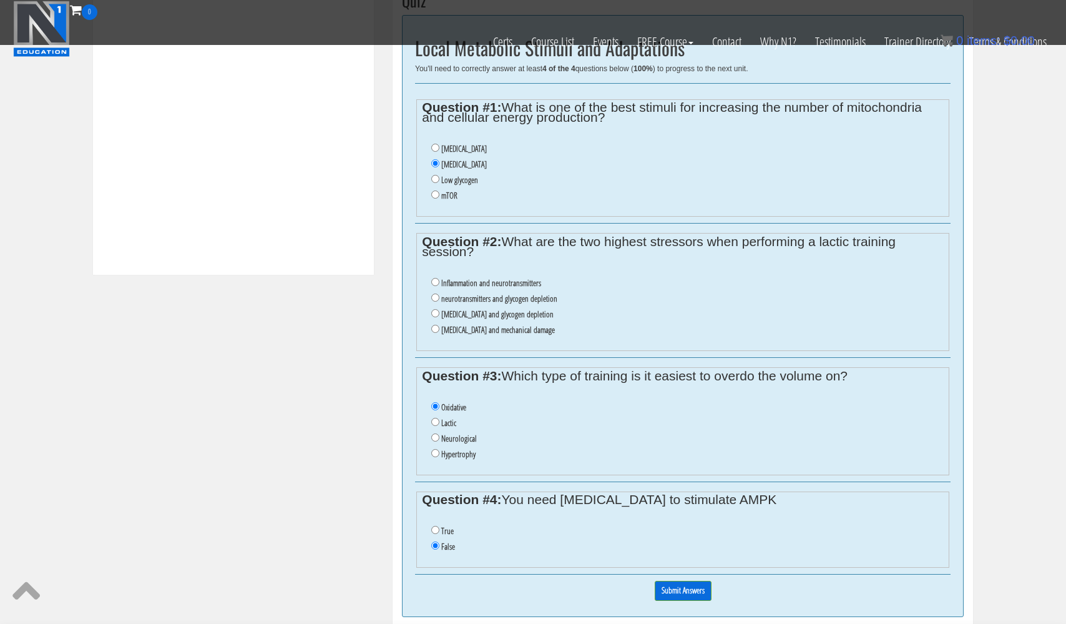
scroll to position [529, 0]
